Goal: Information Seeking & Learning: Learn about a topic

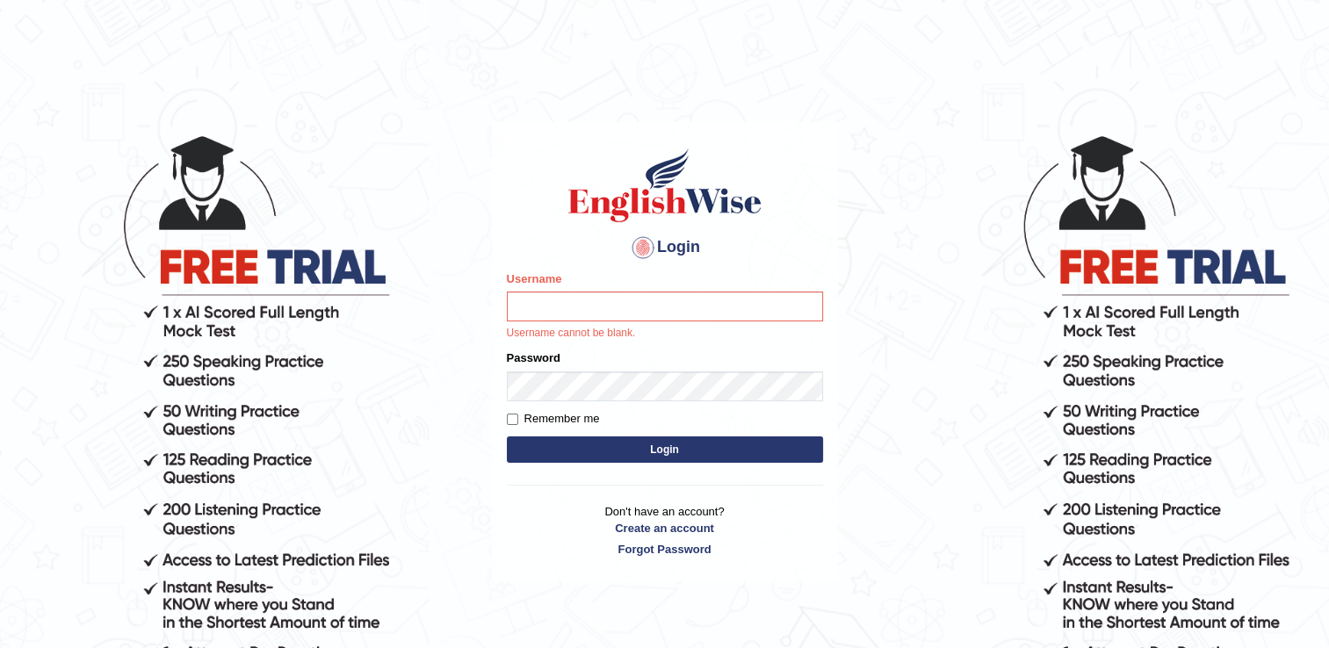
click at [588, 309] on input "Username" at bounding box center [665, 307] width 316 height 30
type input "Adedayo"
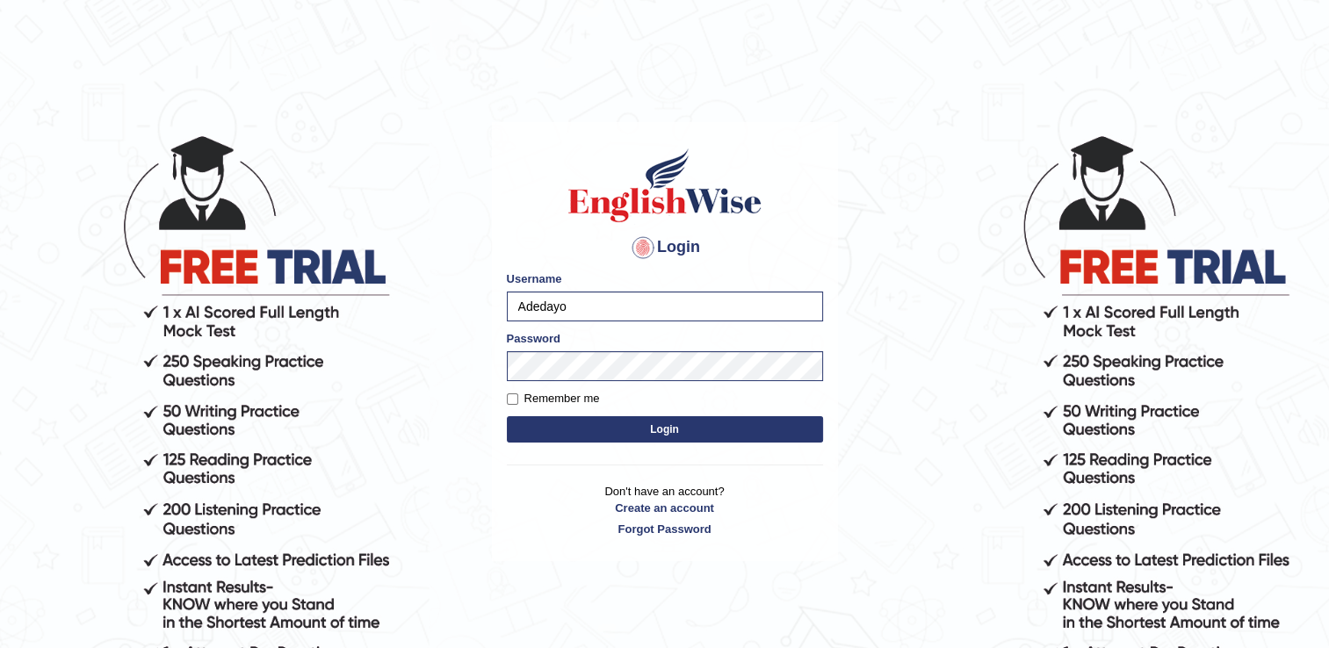
click at [608, 424] on button "Login" at bounding box center [665, 429] width 316 height 26
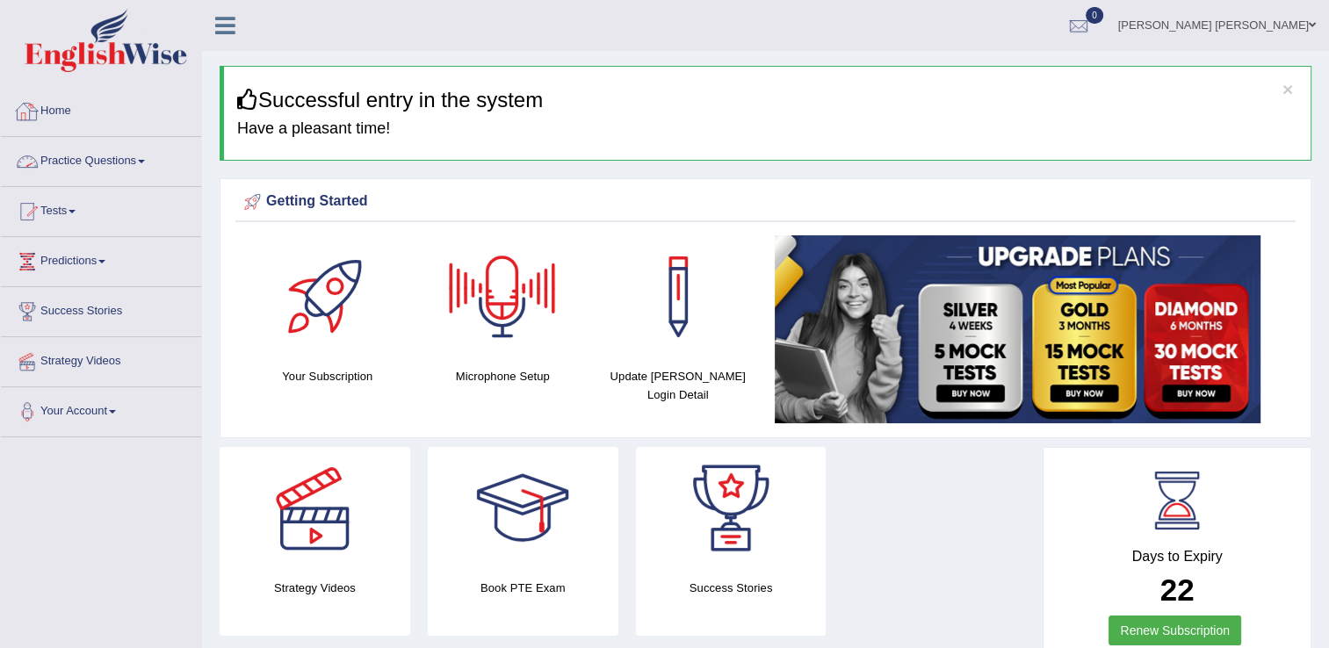
click at [85, 165] on link "Practice Questions" at bounding box center [101, 159] width 200 height 44
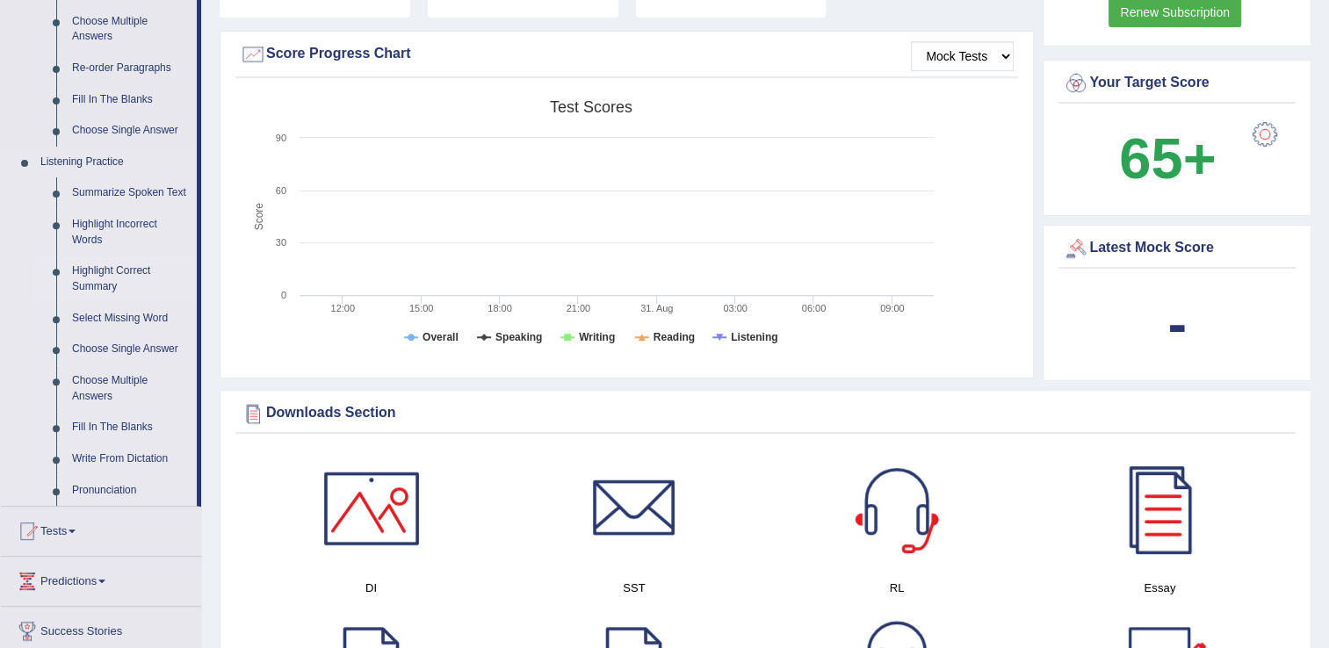
scroll to position [702, 0]
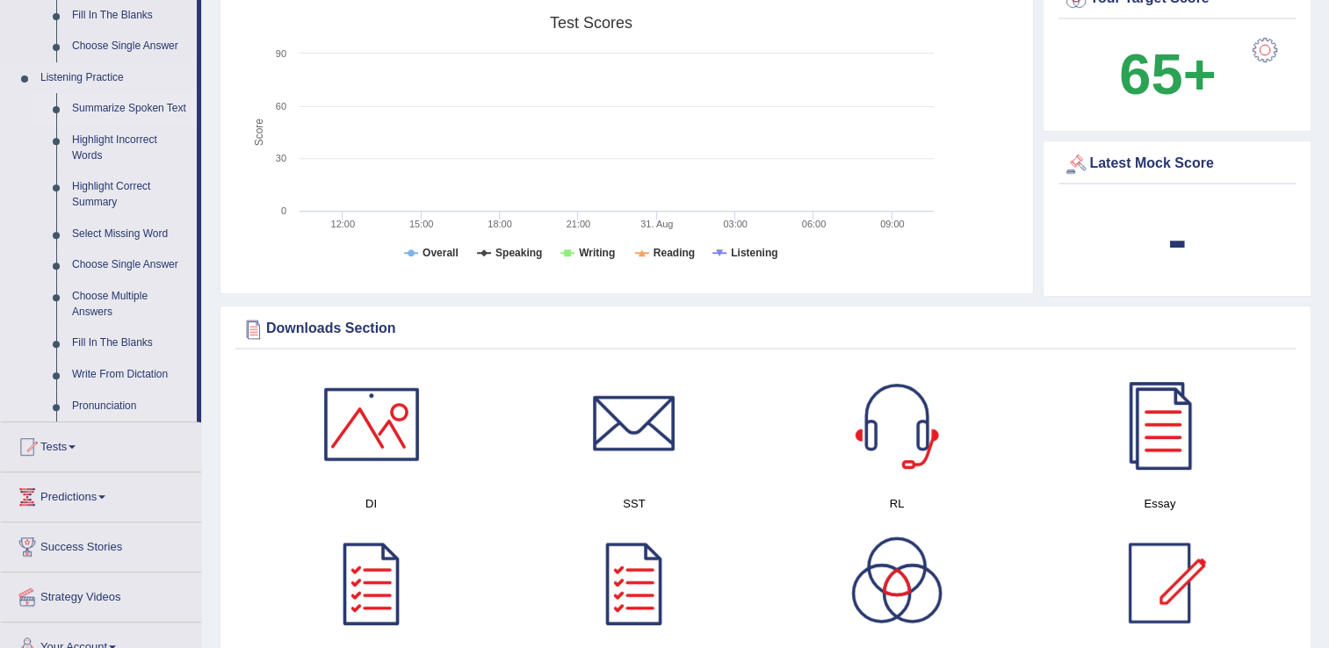
click at [124, 104] on link "Summarize Spoken Text" at bounding box center [130, 109] width 133 height 32
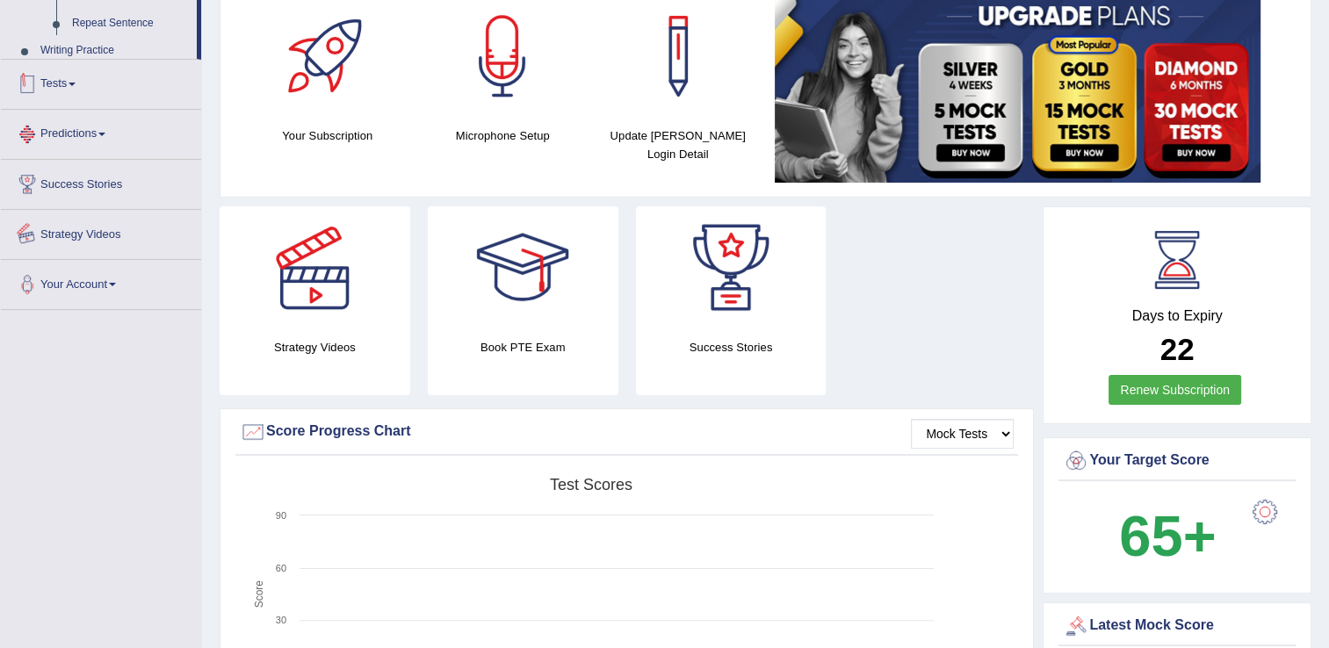
scroll to position [576, 0]
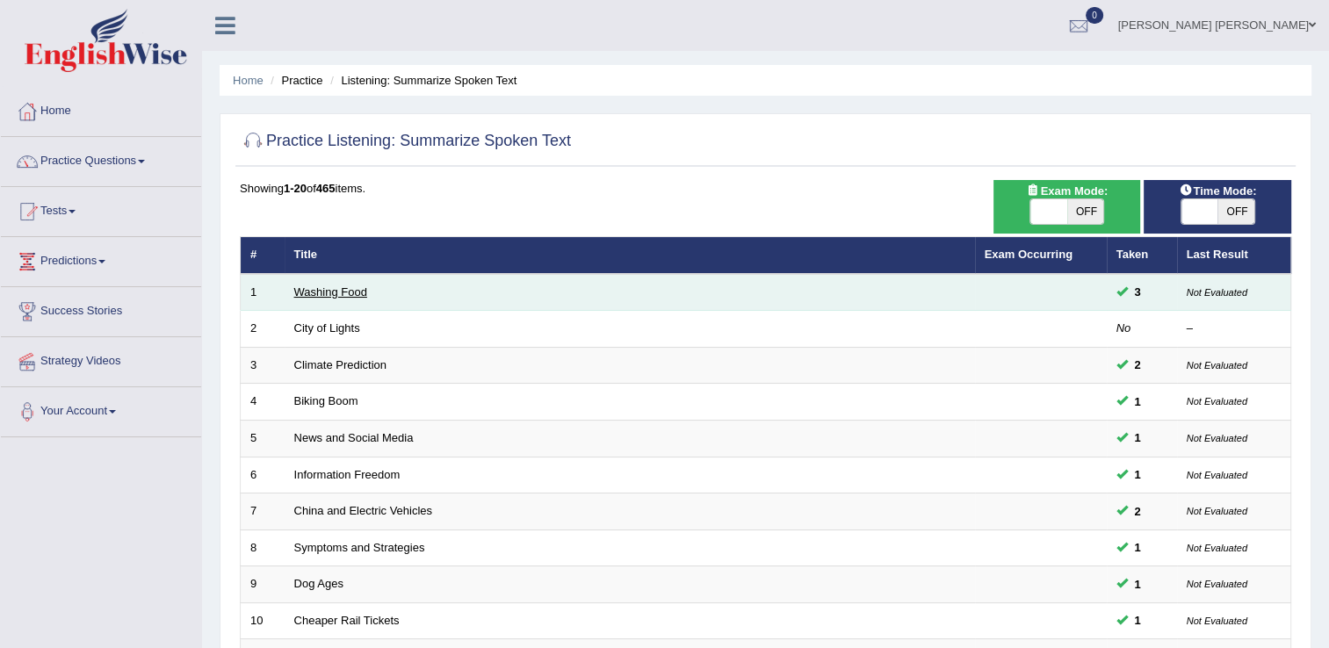
click at [323, 292] on link "Washing Food" at bounding box center [330, 291] width 73 height 13
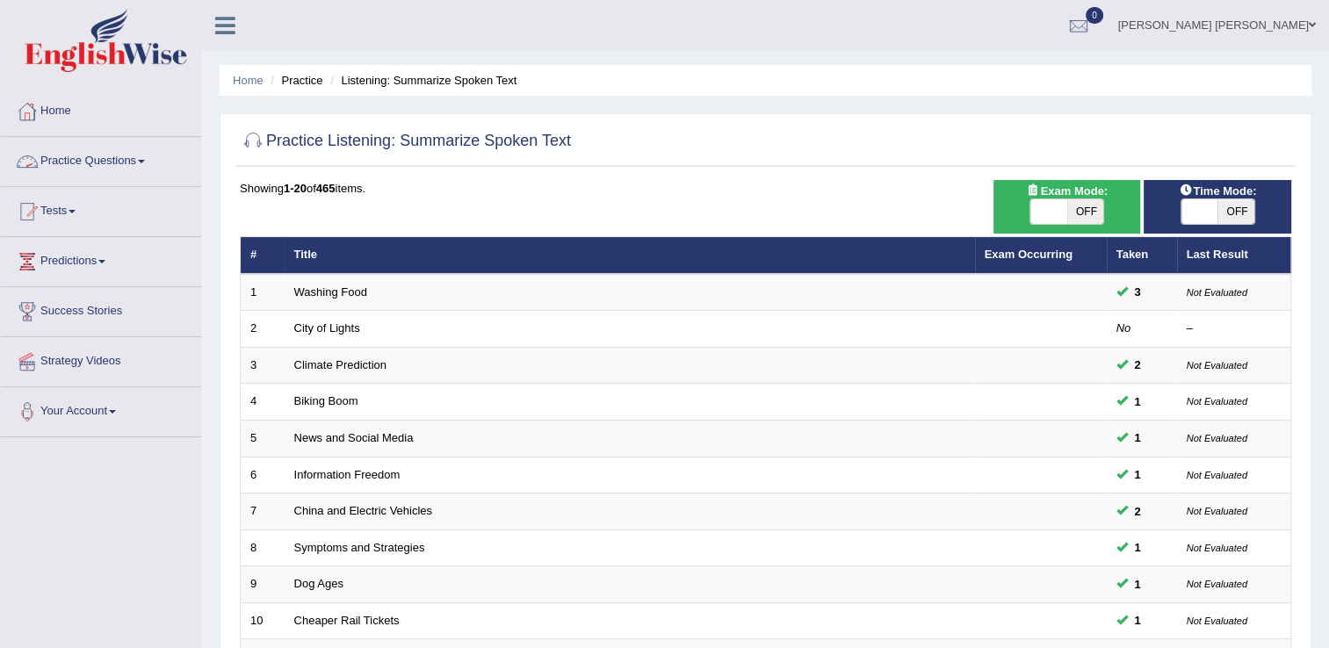
click at [62, 153] on link "Practice Questions" at bounding box center [101, 159] width 200 height 44
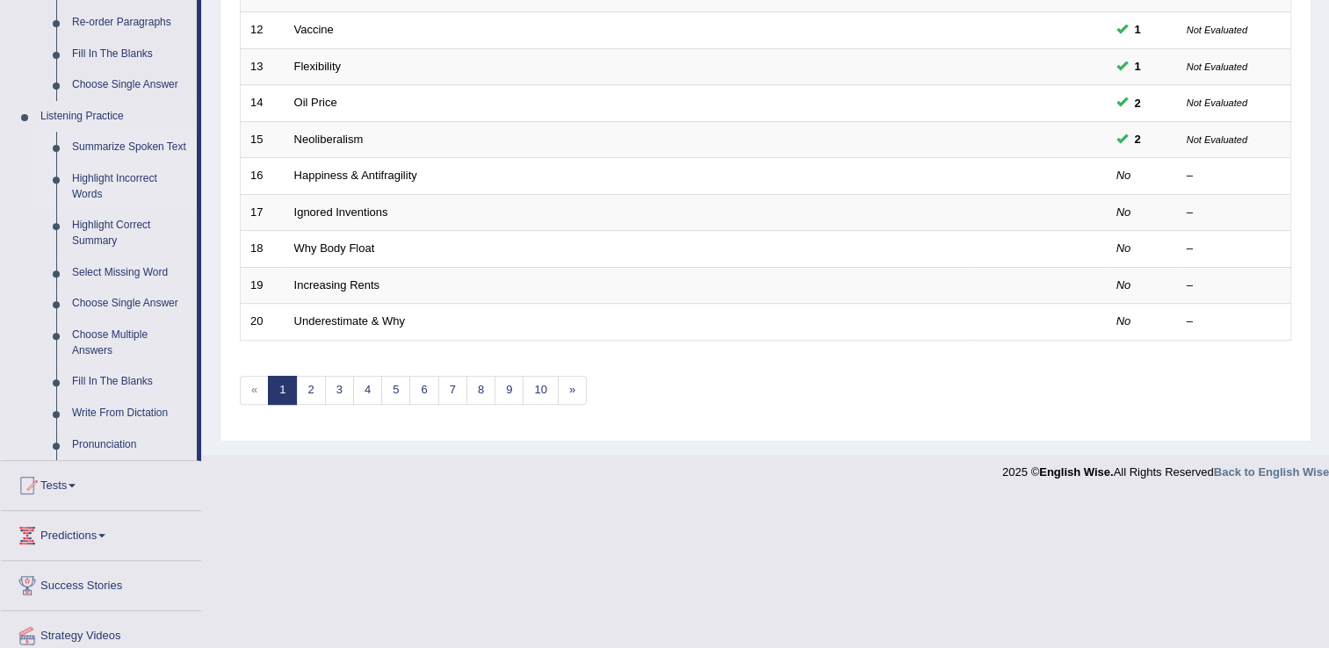
scroll to position [702, 0]
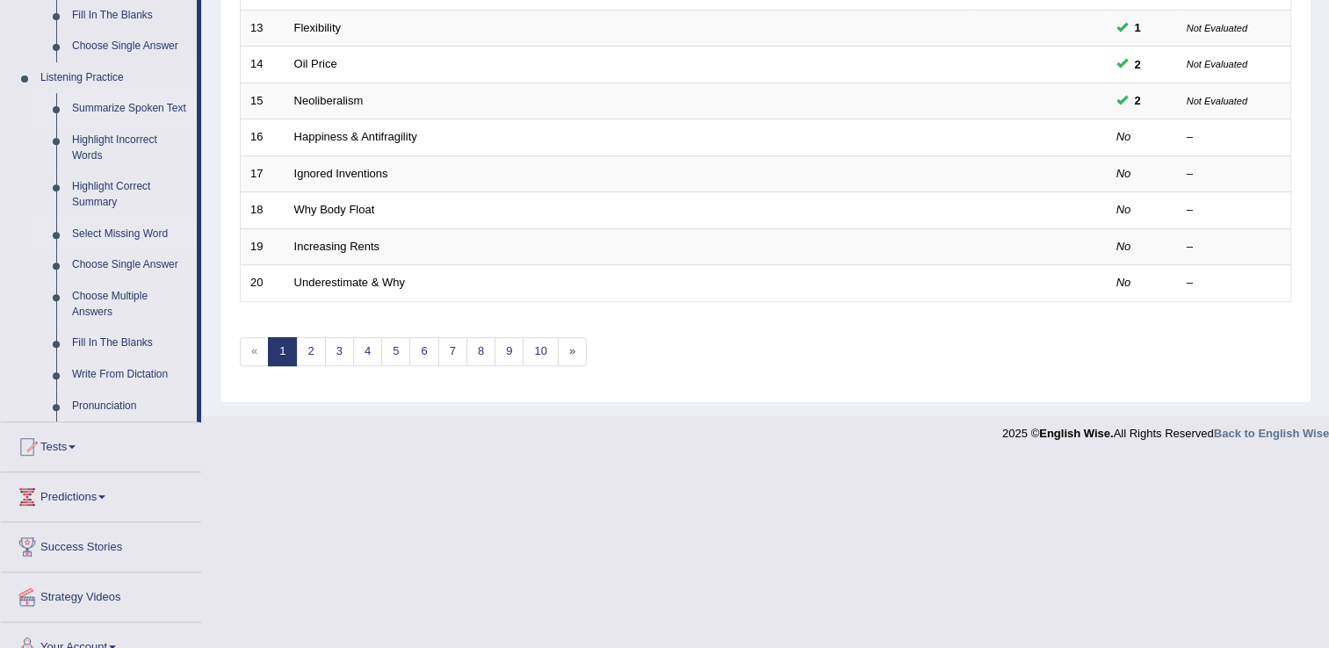
click at [132, 230] on link "Select Missing Word" at bounding box center [130, 235] width 133 height 32
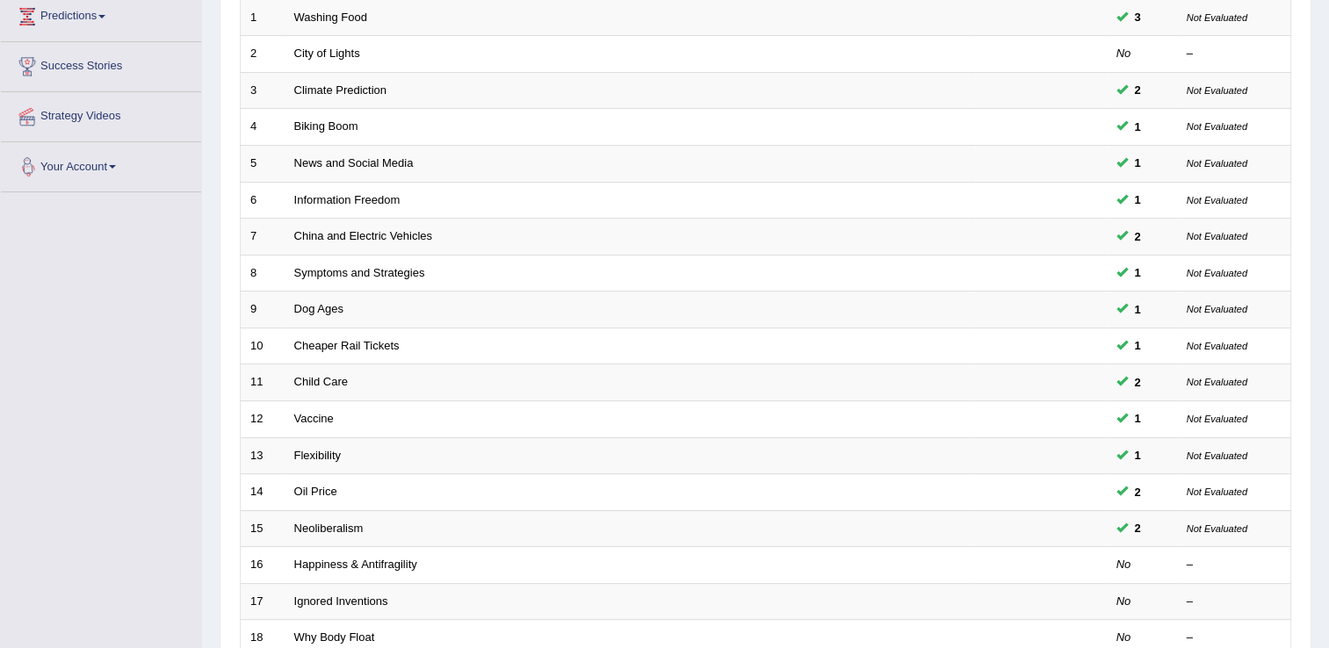
scroll to position [448, 0]
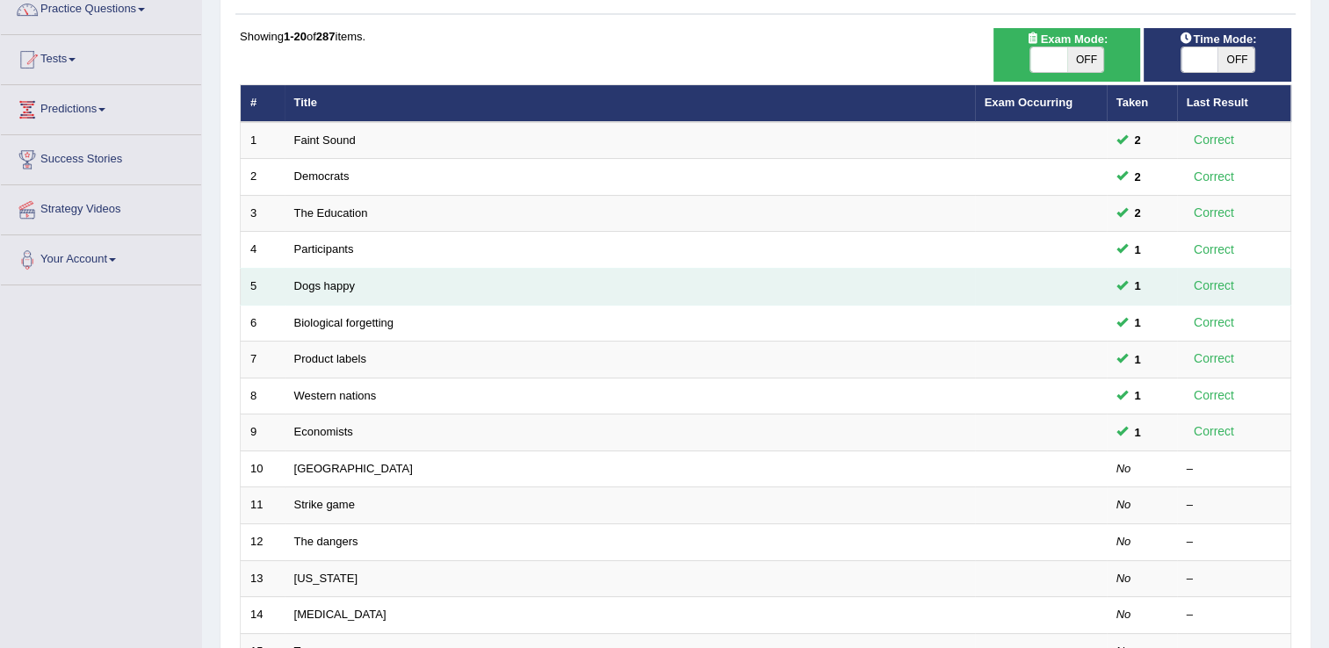
scroll to position [351, 0]
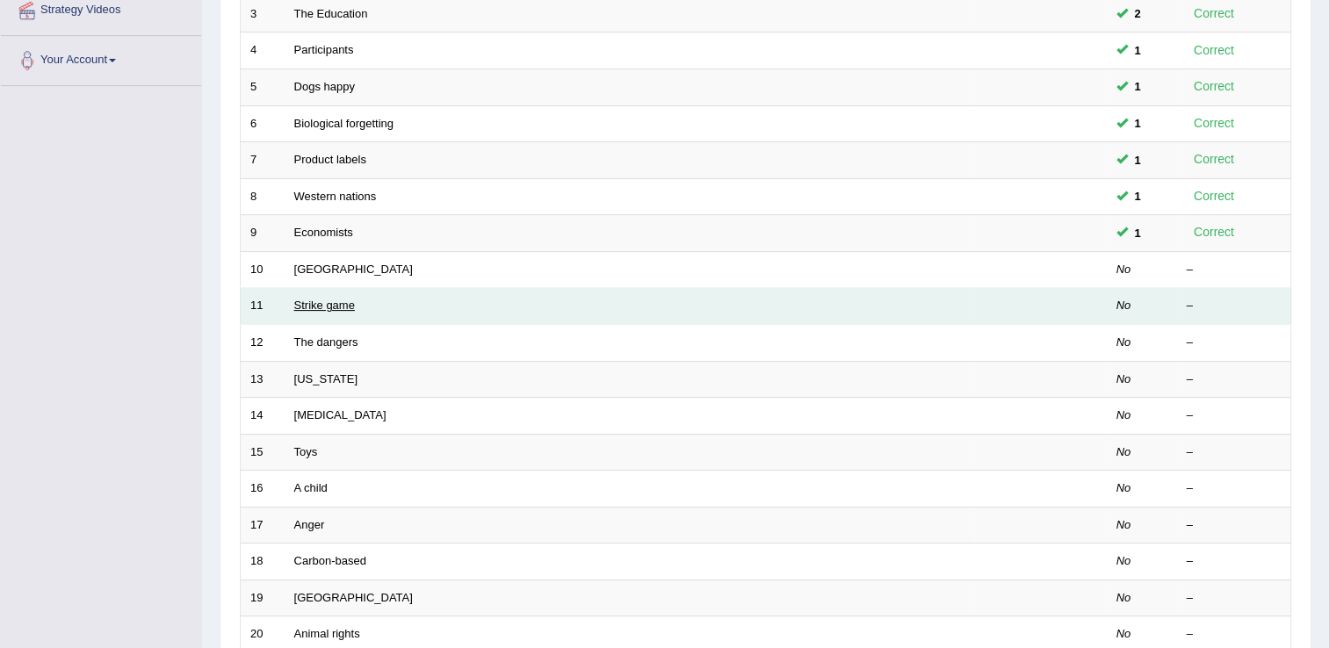
click at [304, 301] on link "Strike game" at bounding box center [324, 305] width 61 height 13
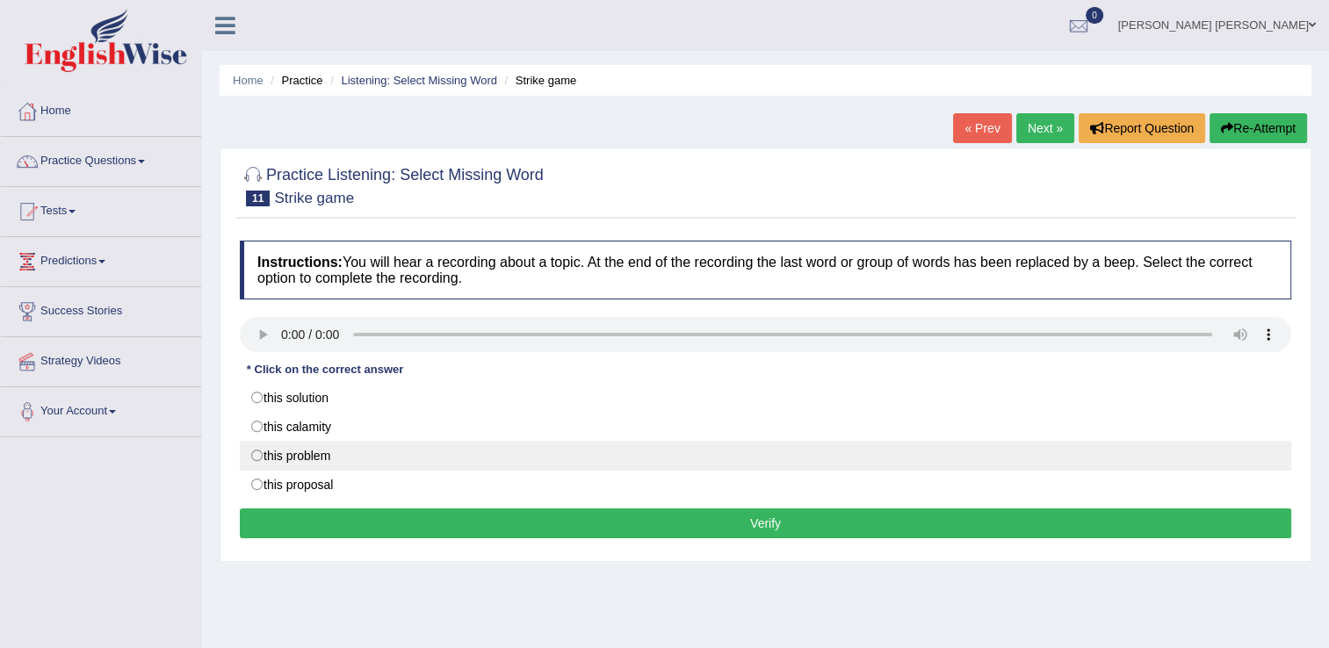
click at [299, 458] on label "this problem" at bounding box center [765, 456] width 1051 height 30
radio input "true"
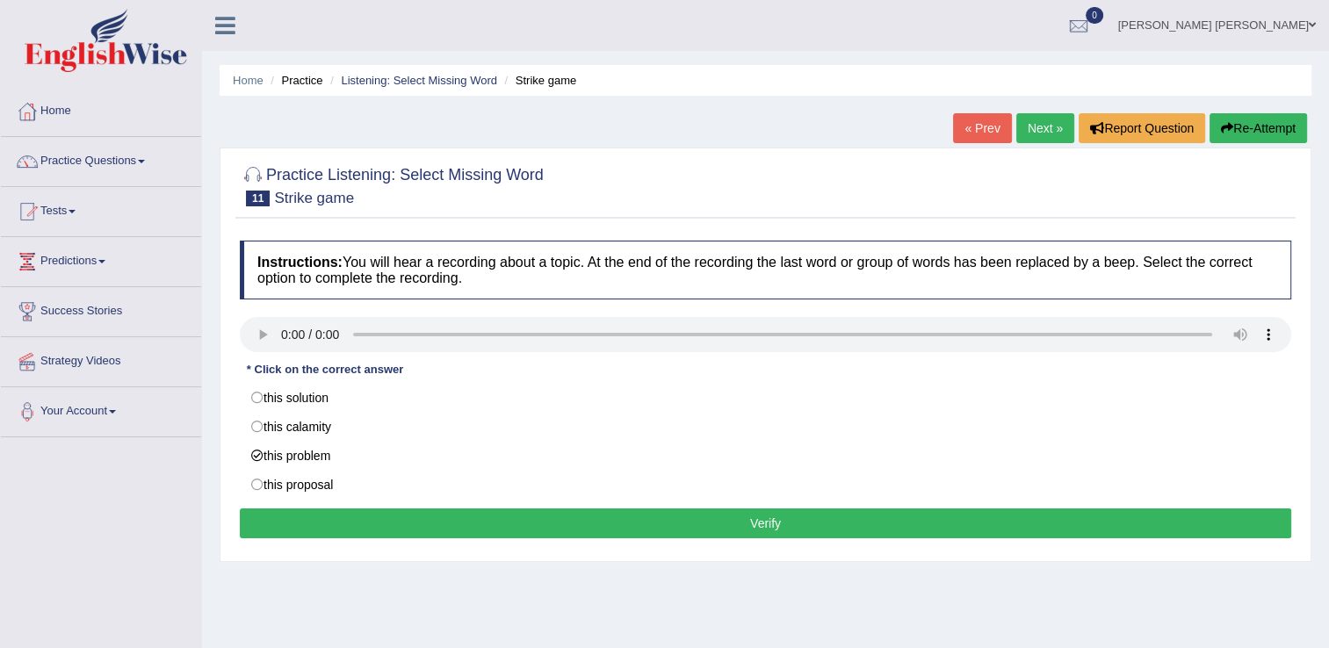
click at [762, 527] on button "Verify" at bounding box center [765, 523] width 1051 height 30
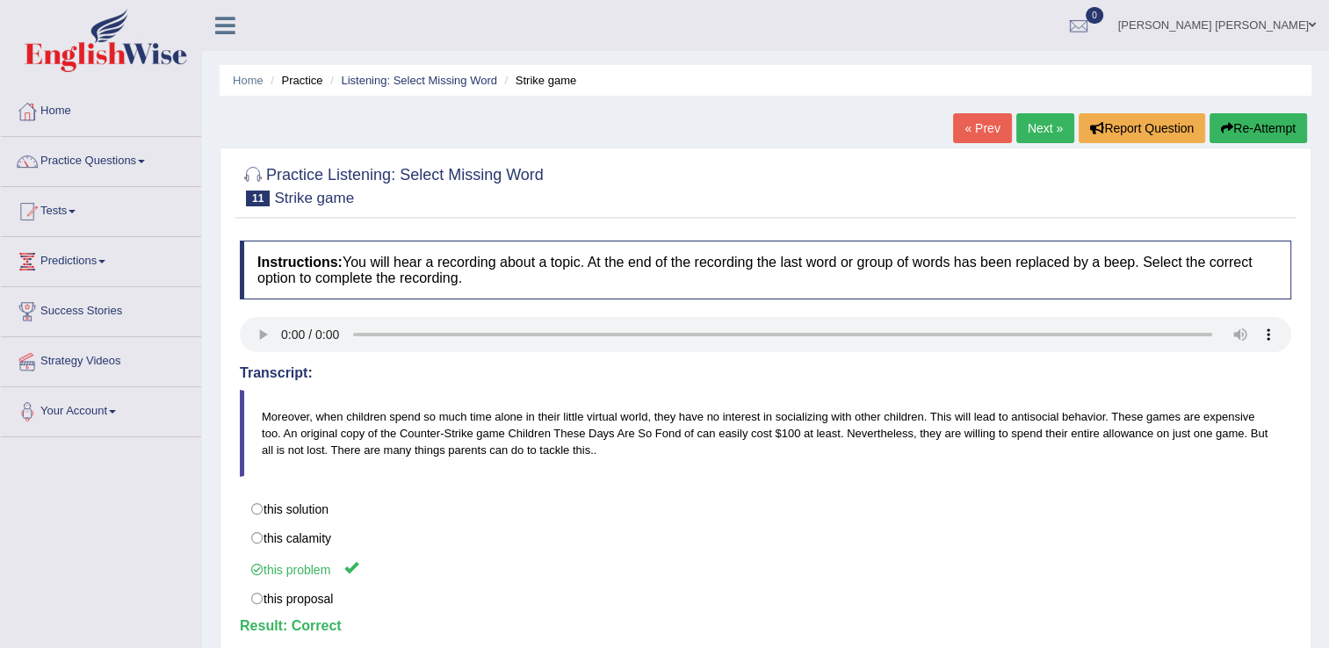
click at [1050, 125] on link "Next »" at bounding box center [1045, 128] width 58 height 30
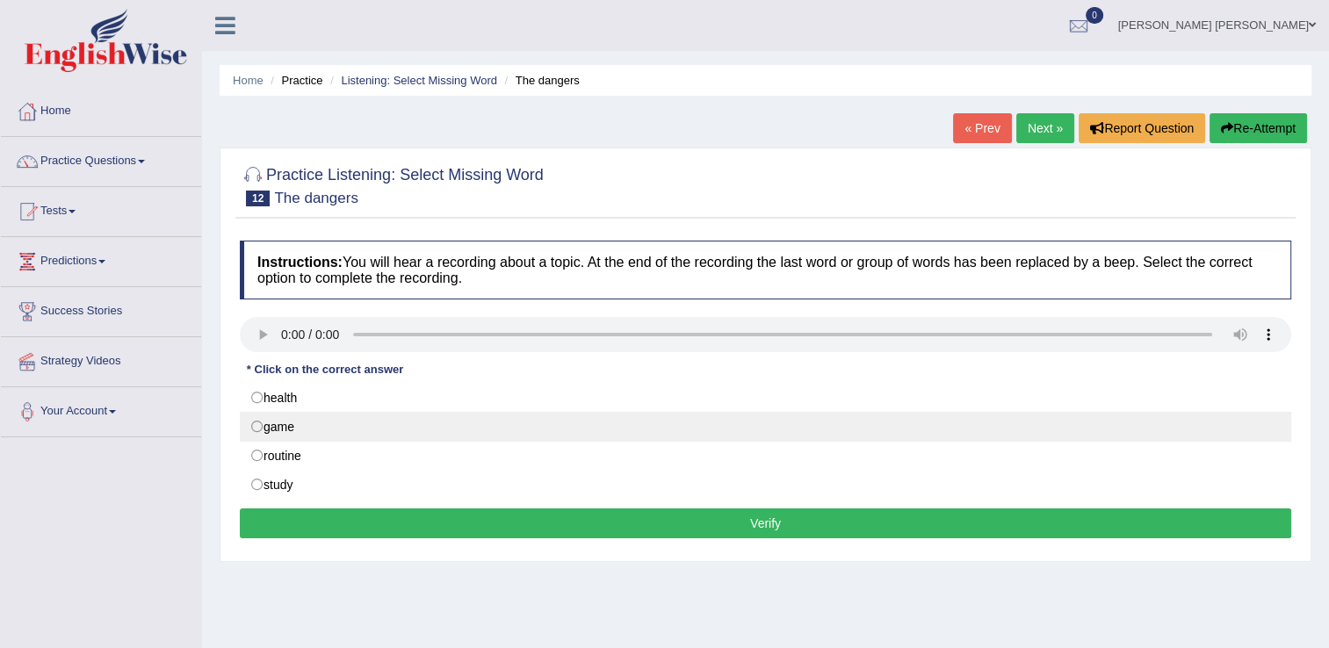
click at [263, 427] on label "game" at bounding box center [765, 427] width 1051 height 30
radio input "true"
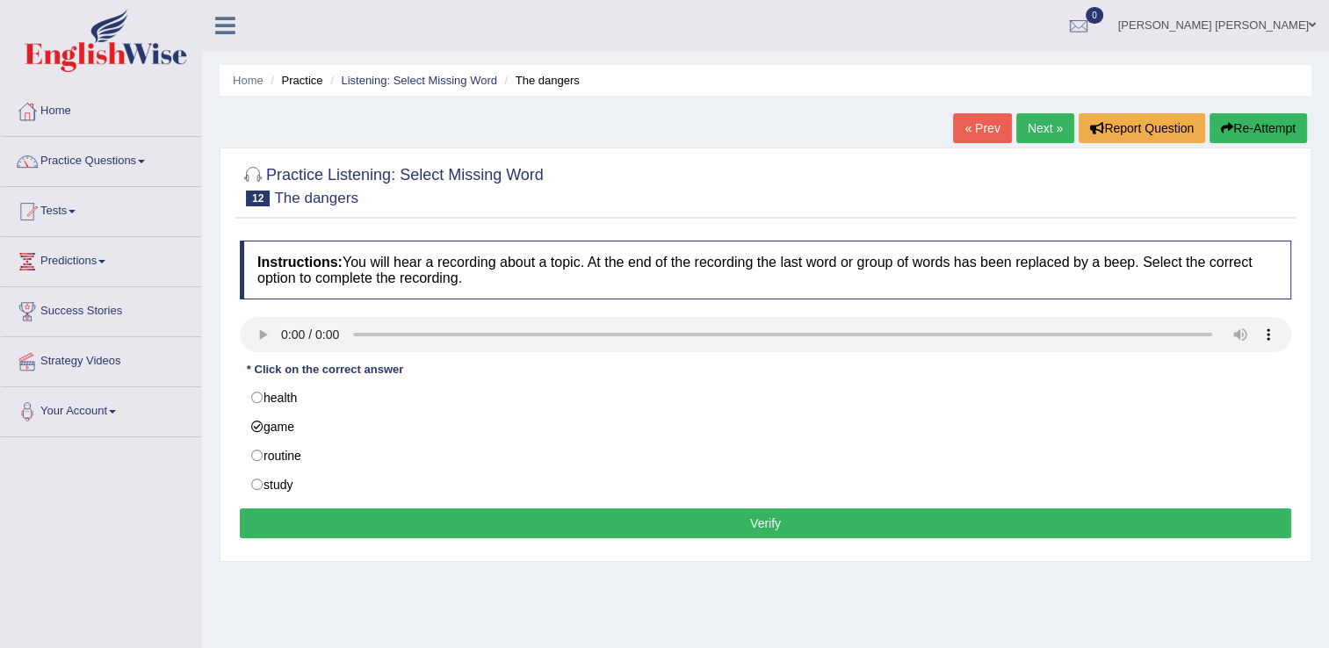
click at [658, 522] on button "Verify" at bounding box center [765, 523] width 1051 height 30
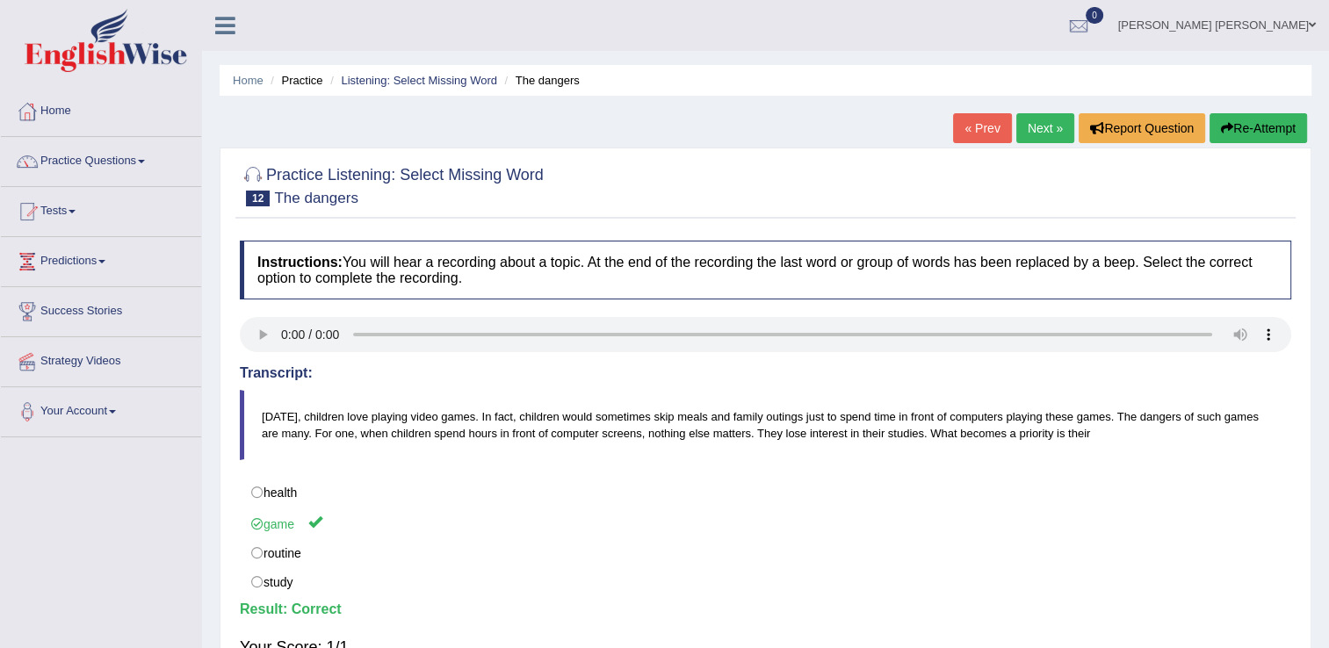
click at [1036, 118] on link "Next »" at bounding box center [1045, 128] width 58 height 30
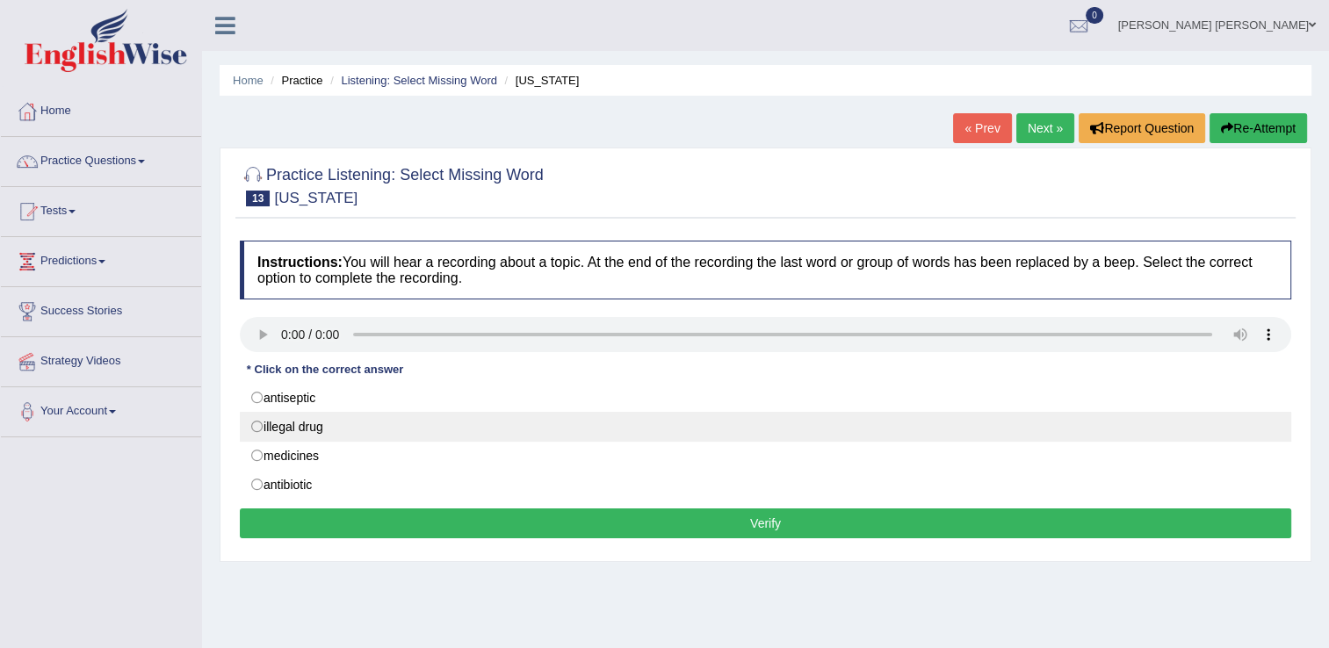
click at [308, 429] on label "illegal drug" at bounding box center [765, 427] width 1051 height 30
radio input "true"
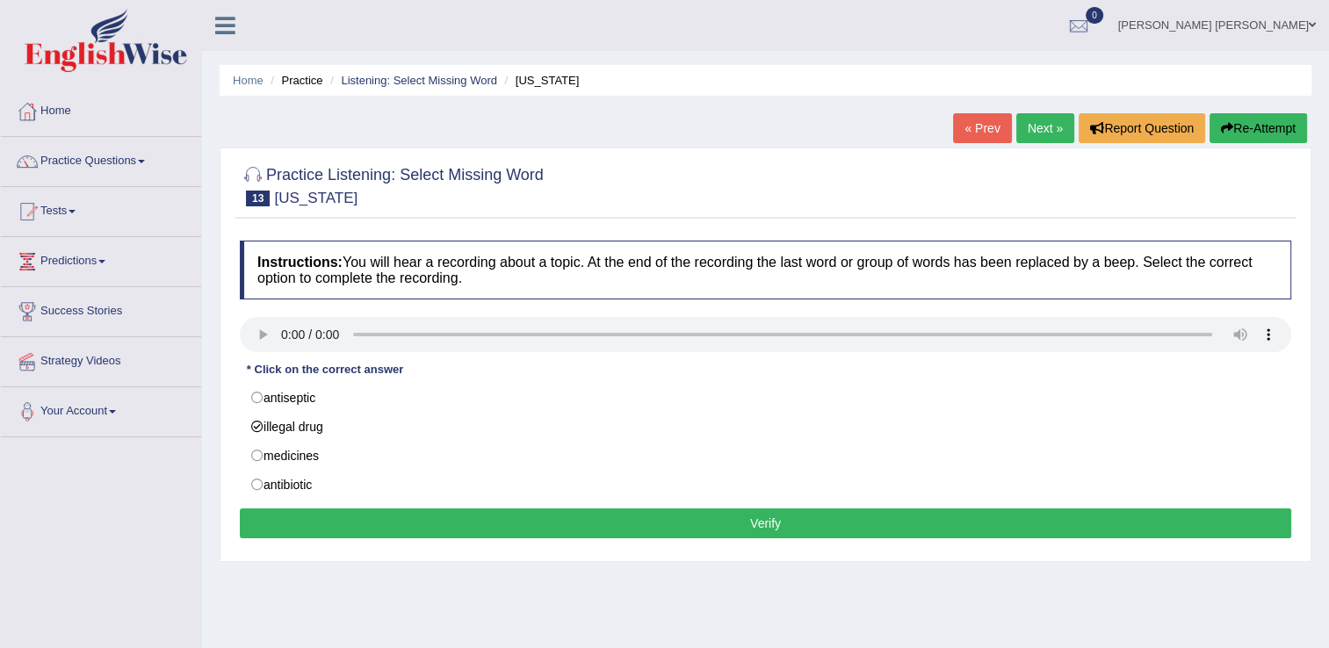
click at [549, 530] on button "Verify" at bounding box center [765, 523] width 1051 height 30
